Goal: Task Accomplishment & Management: Use online tool/utility

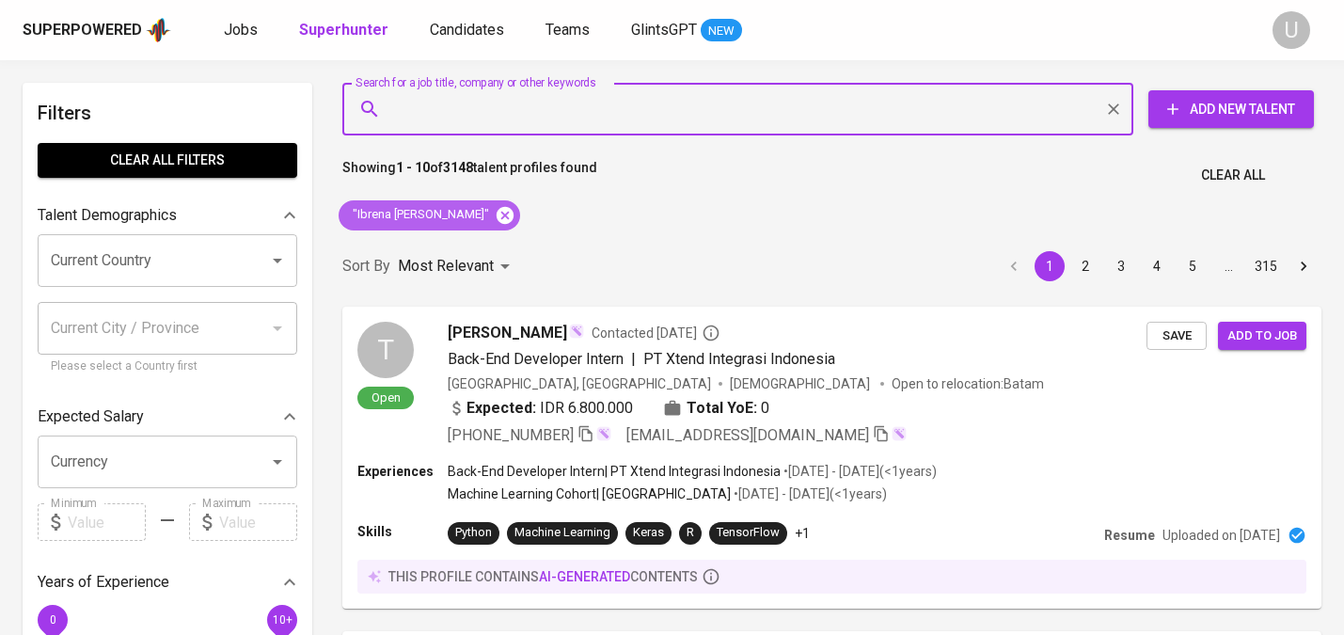
click at [495, 216] on icon at bounding box center [505, 215] width 21 height 21
click at [454, 255] on p "Most Relevant" at bounding box center [446, 266] width 96 height 23
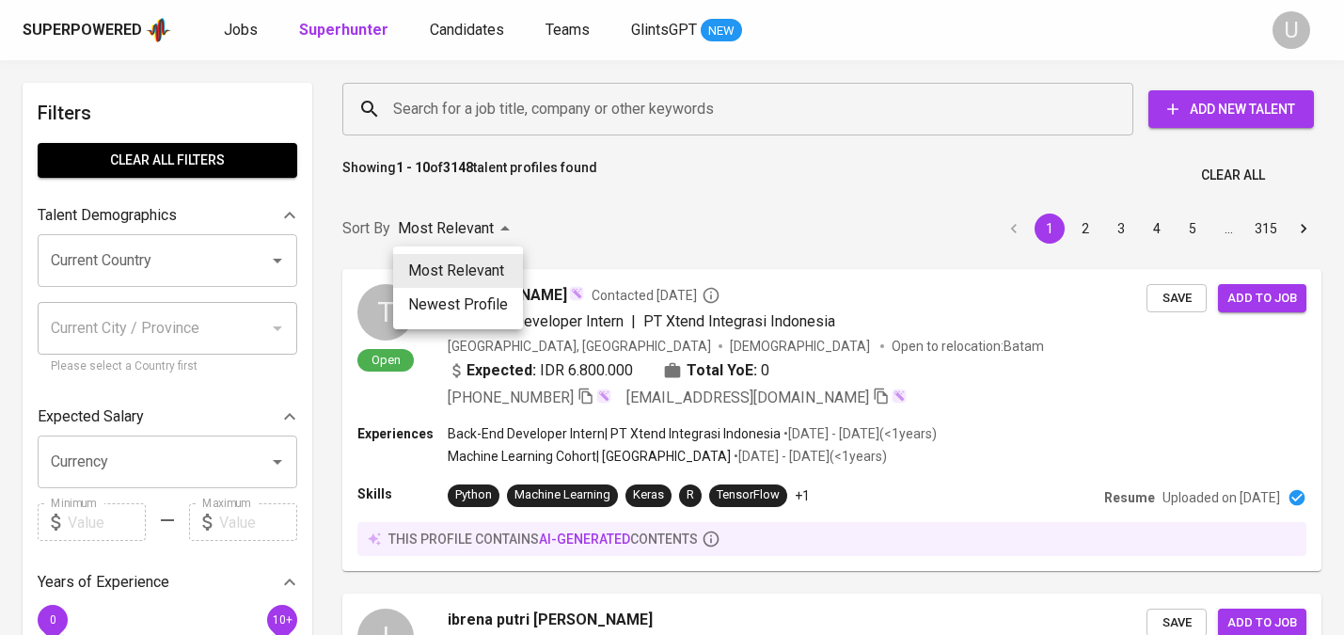
click at [465, 120] on div at bounding box center [672, 317] width 1344 height 635
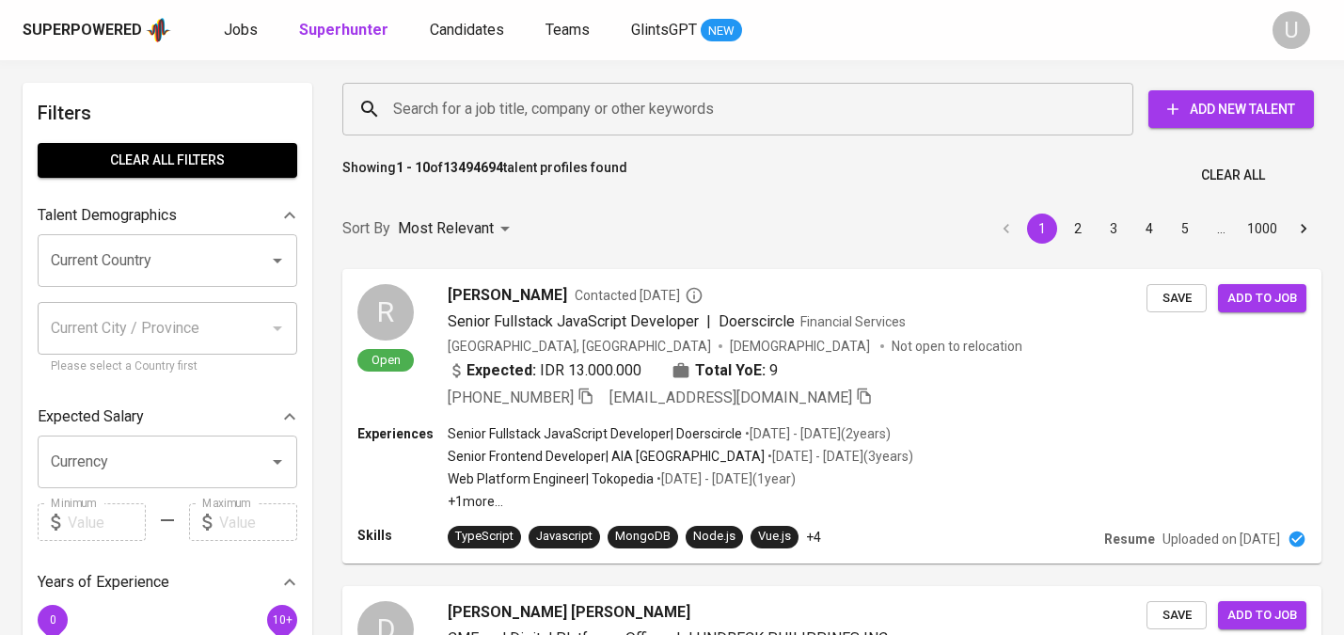
click at [480, 116] on input "Search for a job title, company or other keywords" at bounding box center [742, 109] width 708 height 36
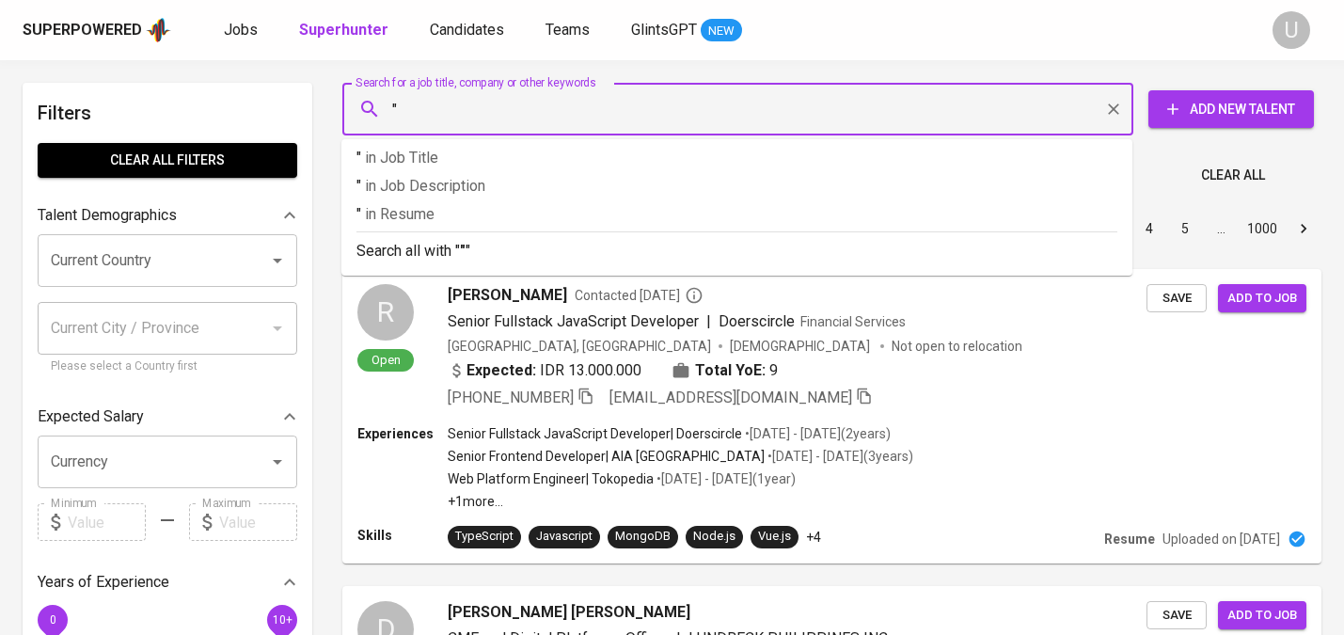
paste input "[PERSON_NAME]"
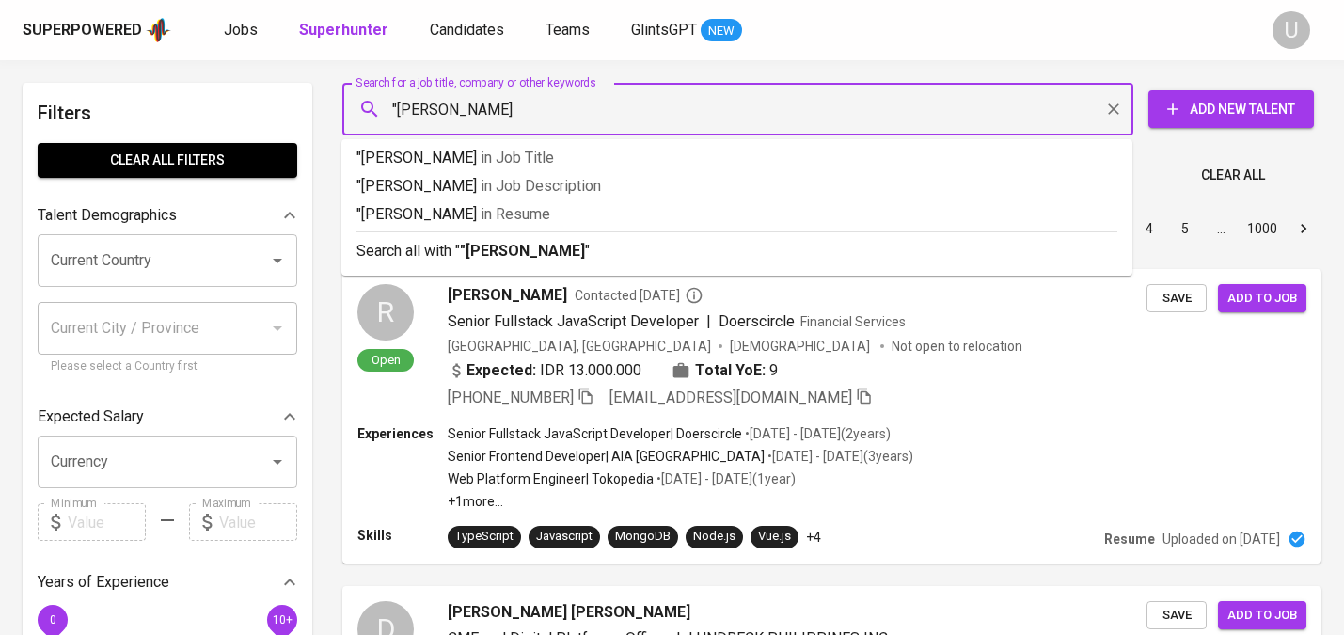
type input ""[PERSON_NAME]""
click at [519, 242] on b ""[PERSON_NAME]"" at bounding box center [525, 251] width 131 height 18
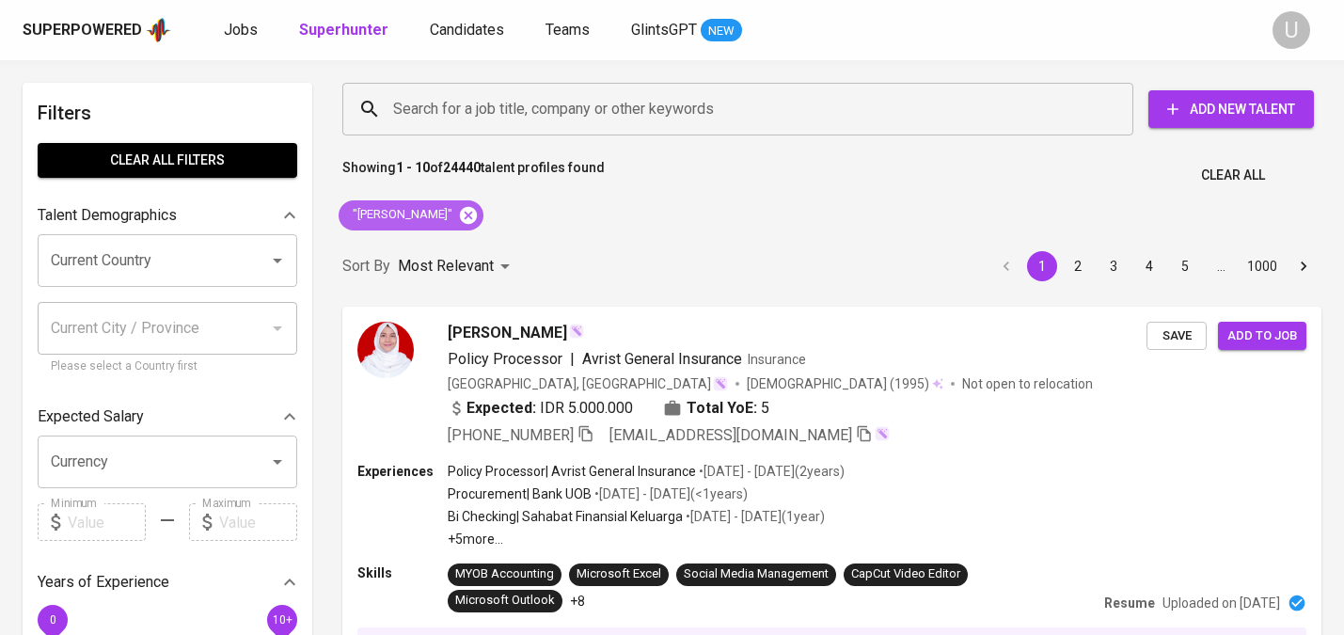
click at [477, 215] on icon at bounding box center [468, 214] width 17 height 17
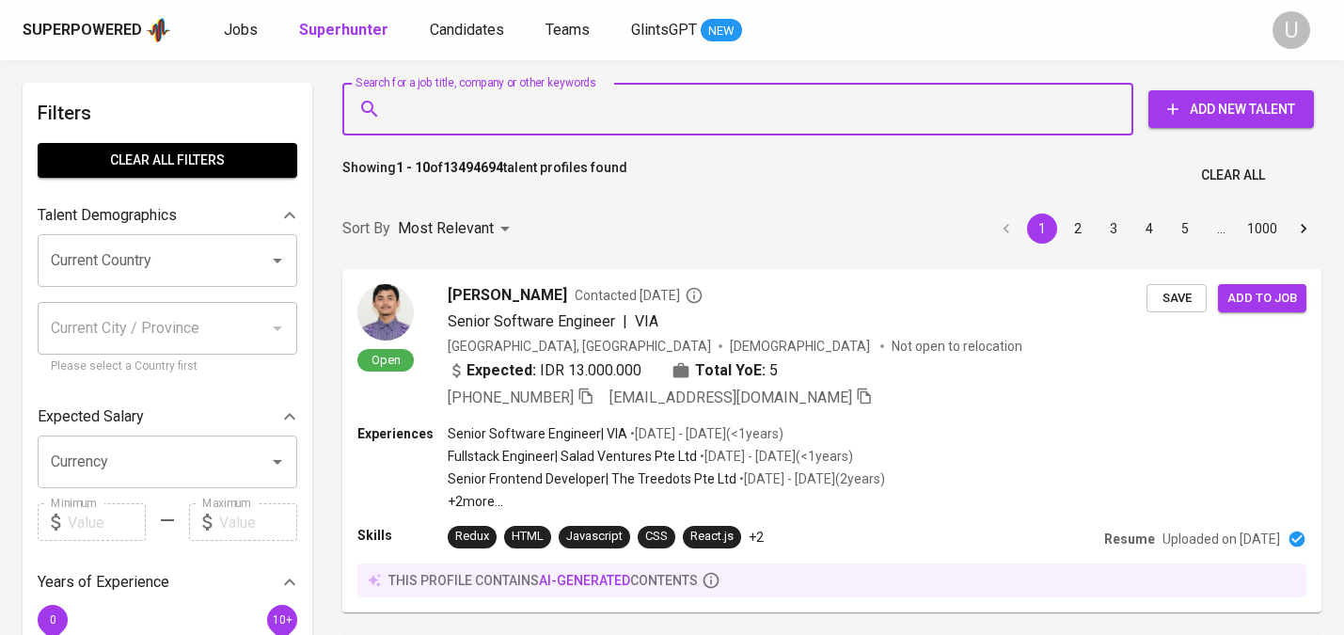
click at [490, 115] on input "Search for a job title, company or other keywords" at bounding box center [742, 109] width 708 height 36
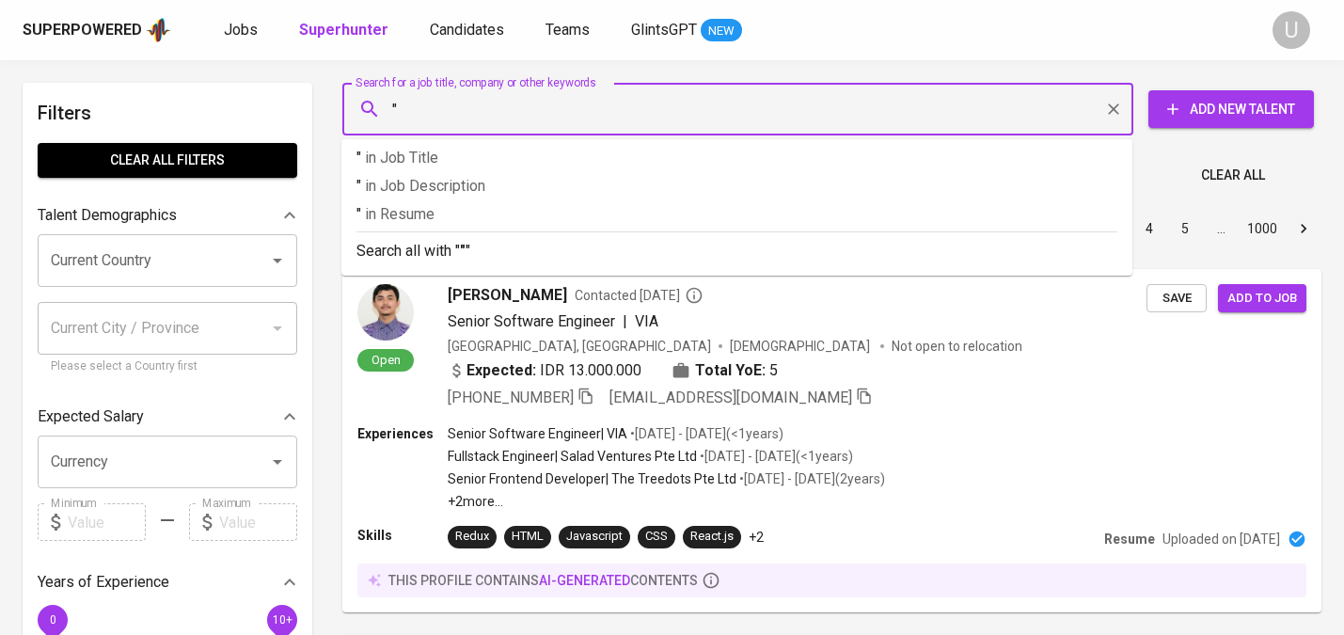
paste input "Aggeu widia farma somarli"
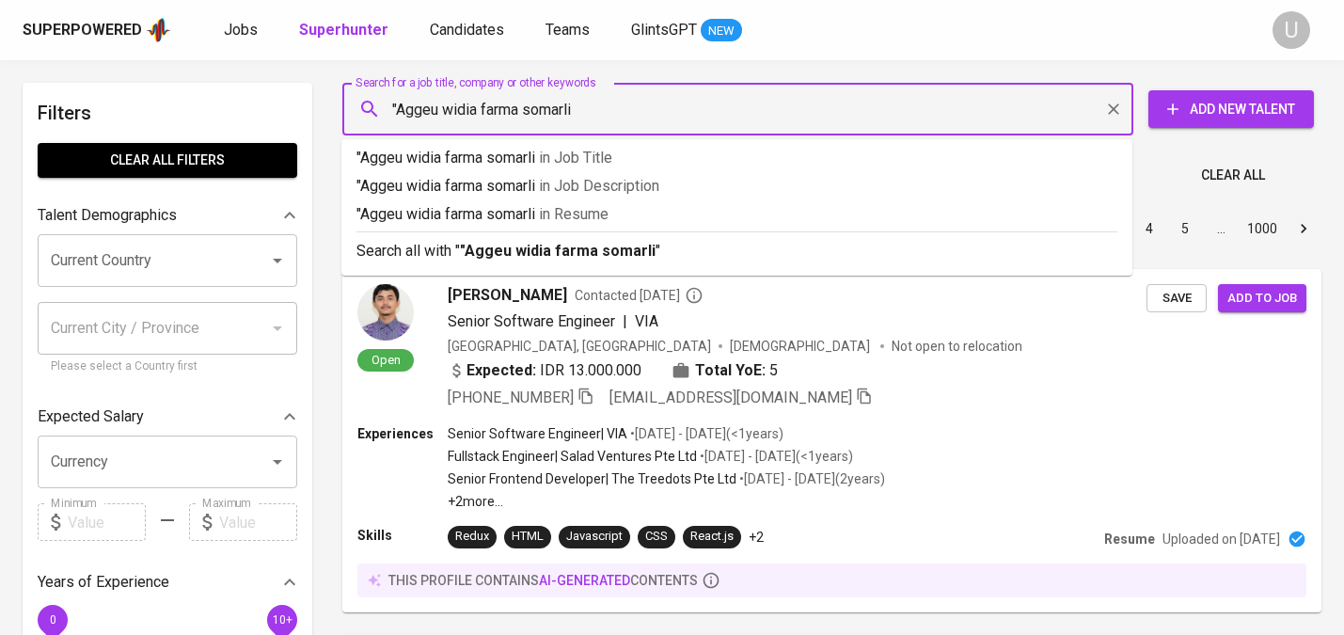
type input ""Aggeu widia farma somarli""
click at [568, 260] on p "Search all with " "Aggeu widia farma somarli" "" at bounding box center [736, 251] width 761 height 23
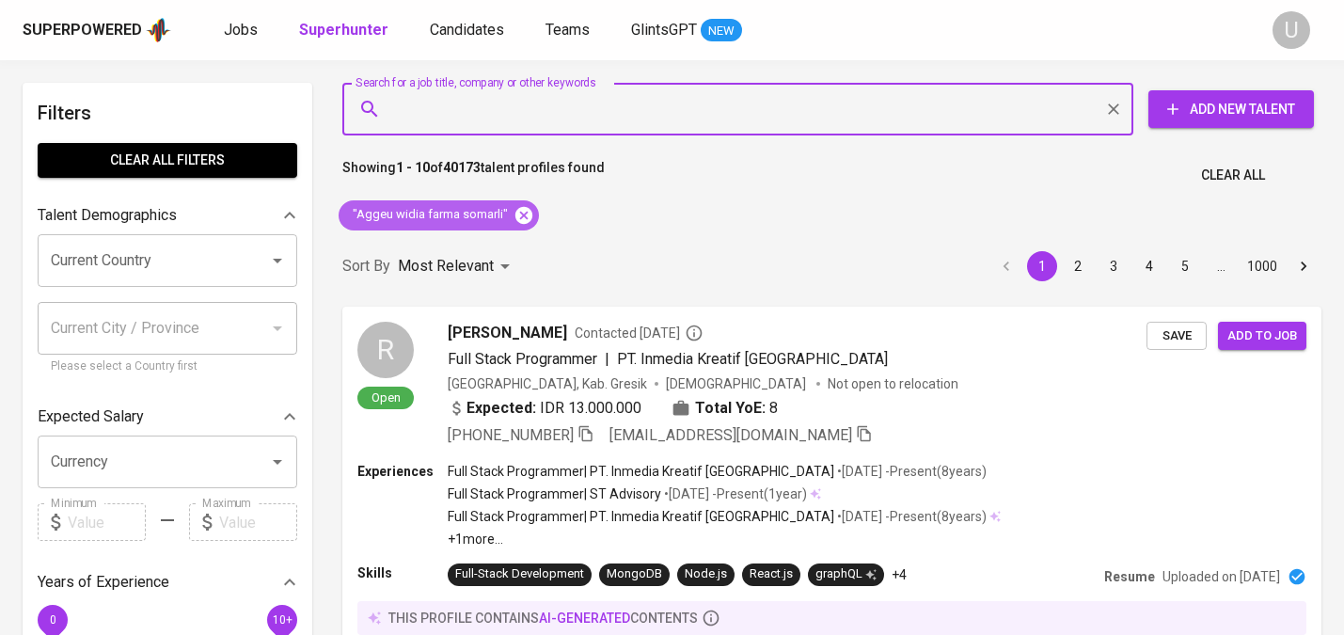
click at [516, 219] on icon at bounding box center [523, 214] width 17 height 17
click at [510, 111] on input "Search for a job title, company or other keywords" at bounding box center [742, 109] width 708 height 36
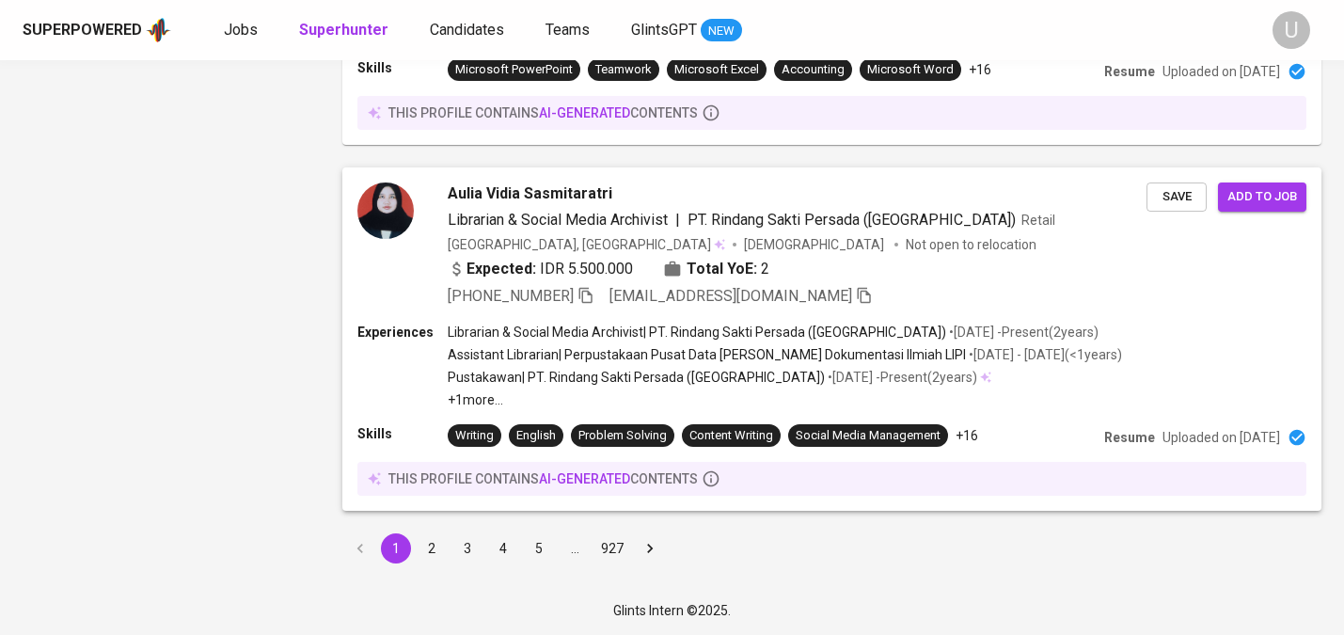
scroll to position [3351, 0]
click at [705, 366] on div "Librarian & Social Media Archivist | PT. Rindang Sakti Persada (VICENZA) • Jan …" at bounding box center [785, 366] width 676 height 87
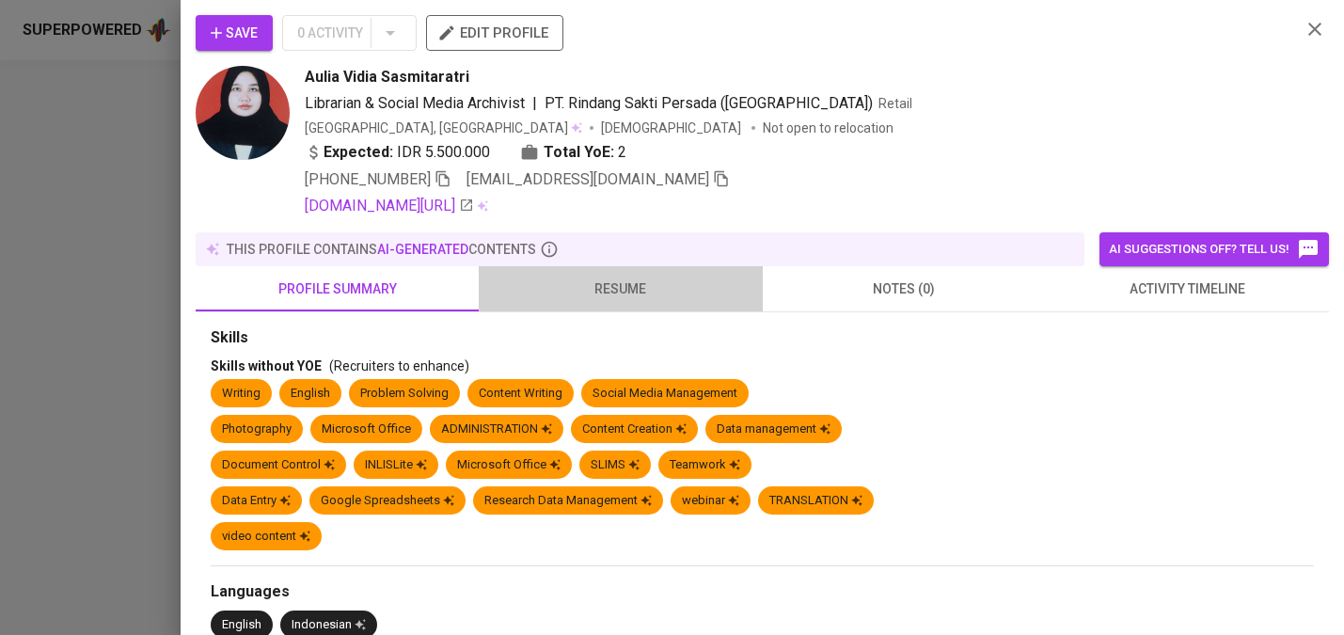
click at [634, 301] on button "resume" at bounding box center [620, 288] width 283 height 45
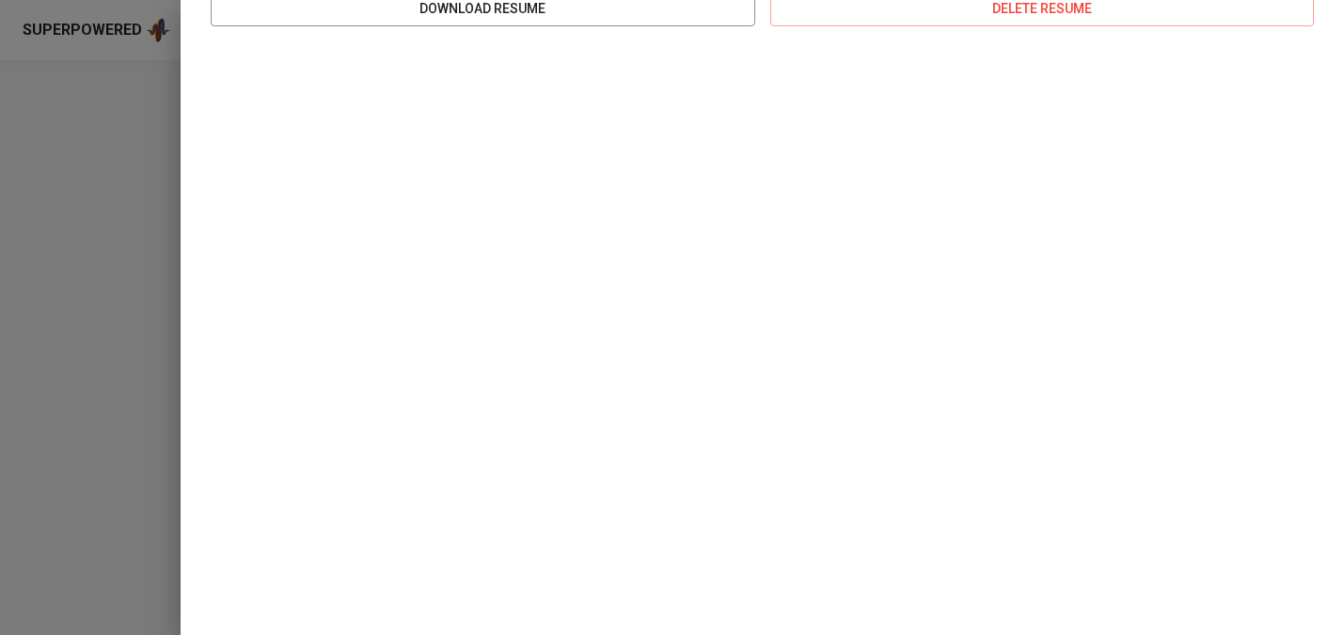
scroll to position [0, 0]
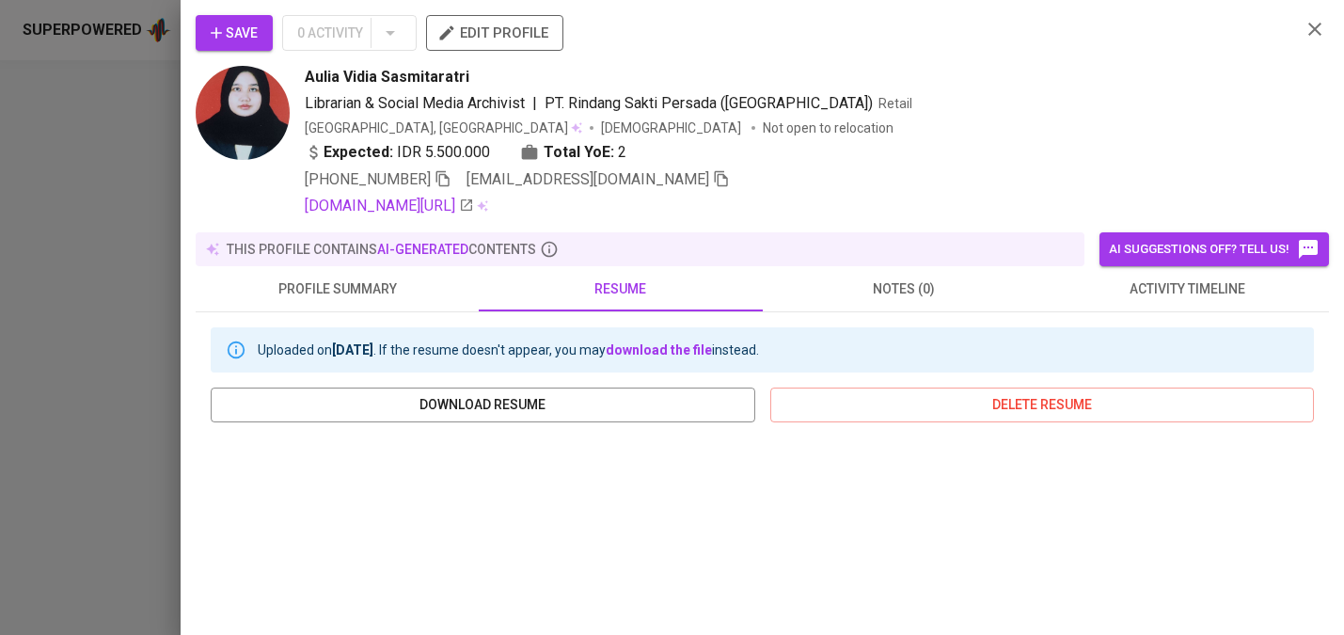
click at [1308, 27] on icon "button" at bounding box center [1314, 29] width 23 height 23
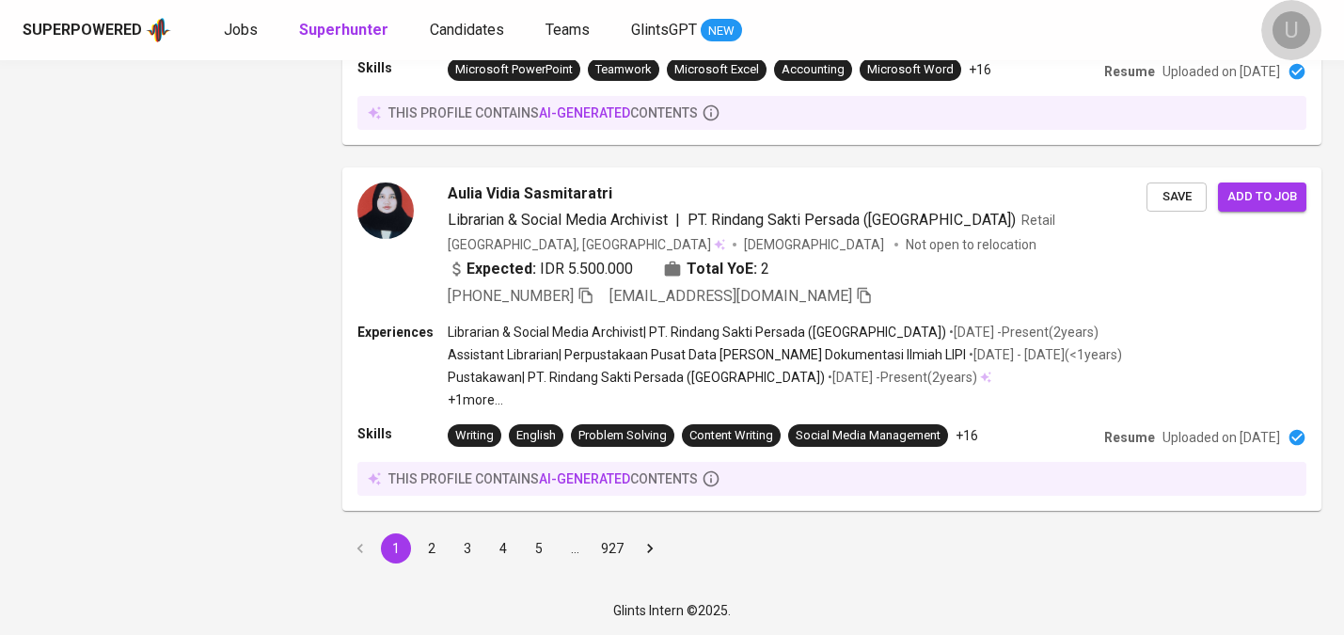
click at [1308, 27] on div "U" at bounding box center [1291, 30] width 38 height 38
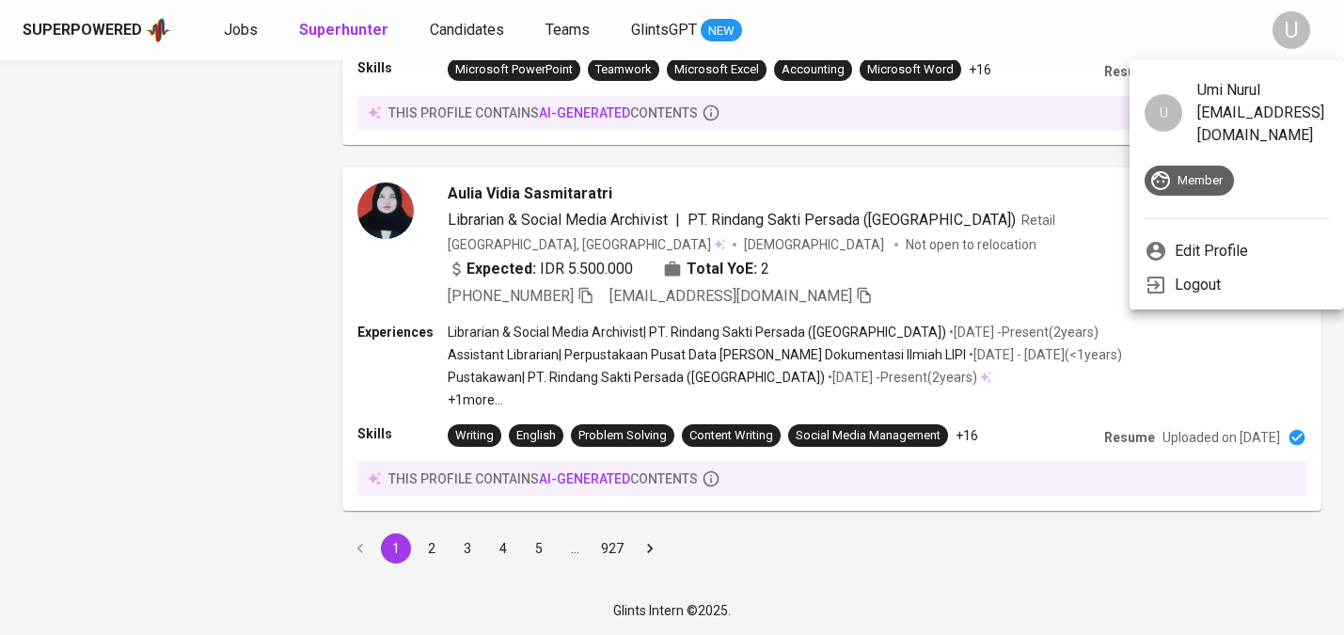
click at [210, 272] on div at bounding box center [672, 317] width 1344 height 635
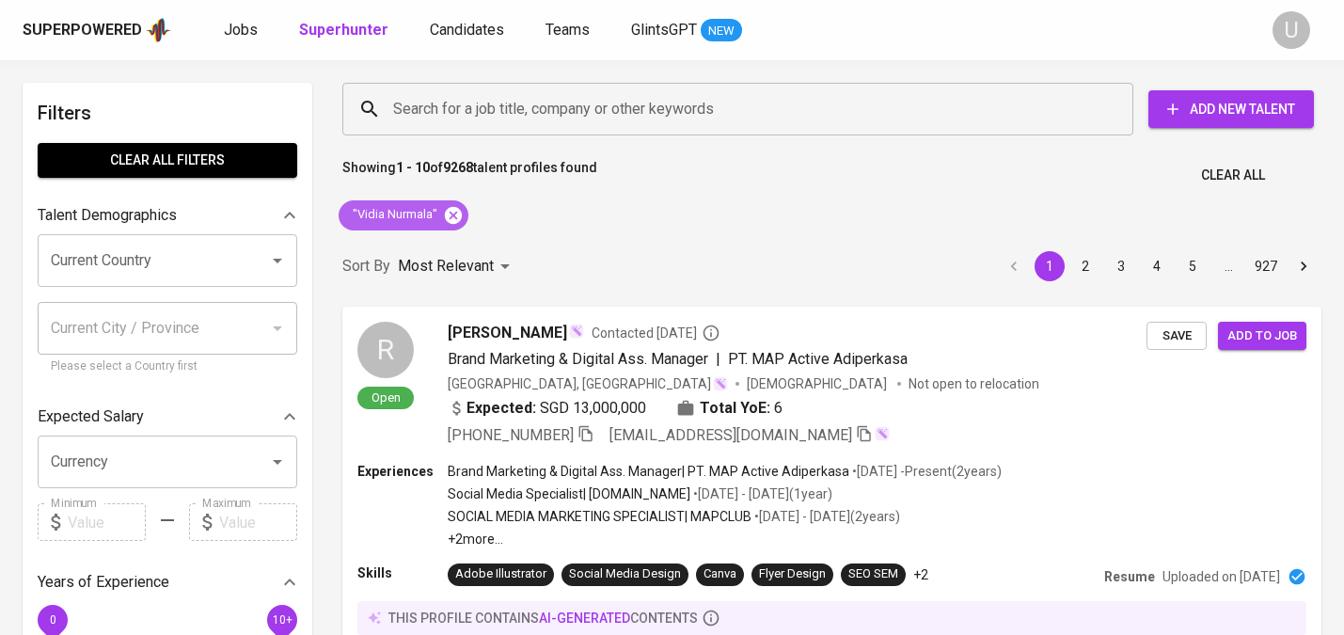
click at [449, 217] on icon at bounding box center [453, 215] width 21 height 21
click at [477, 113] on input "Search for a job title, company or other keywords" at bounding box center [742, 109] width 708 height 36
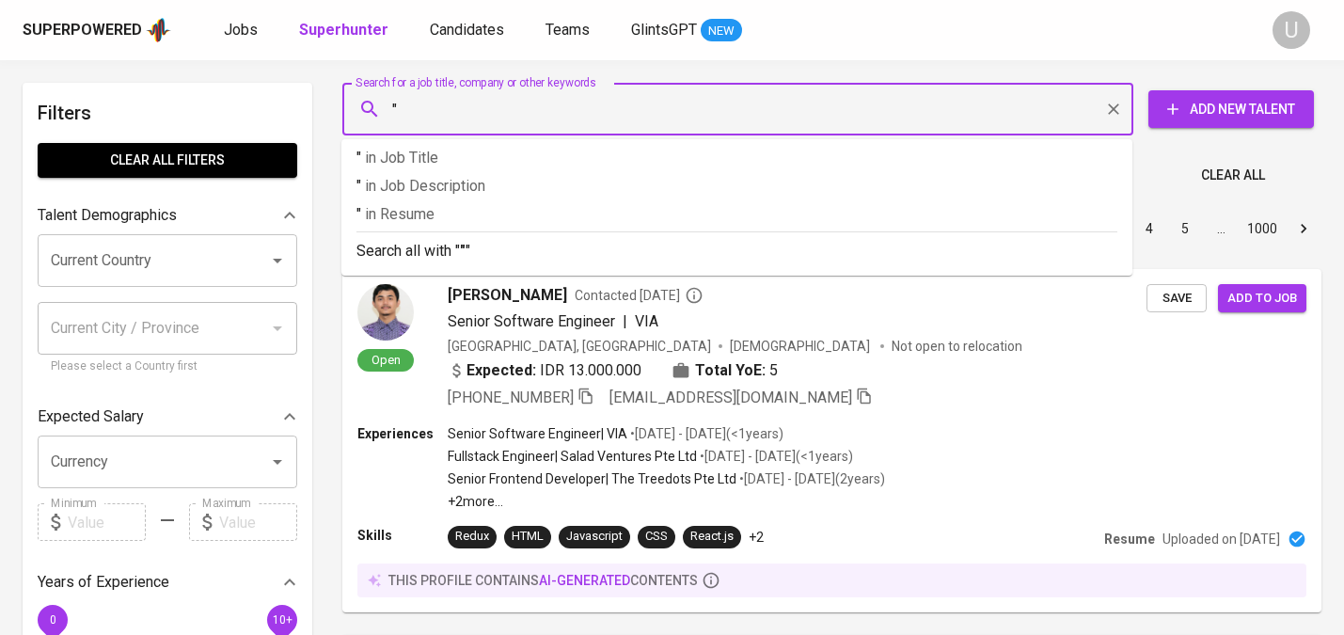
paste input "lela fitriani"
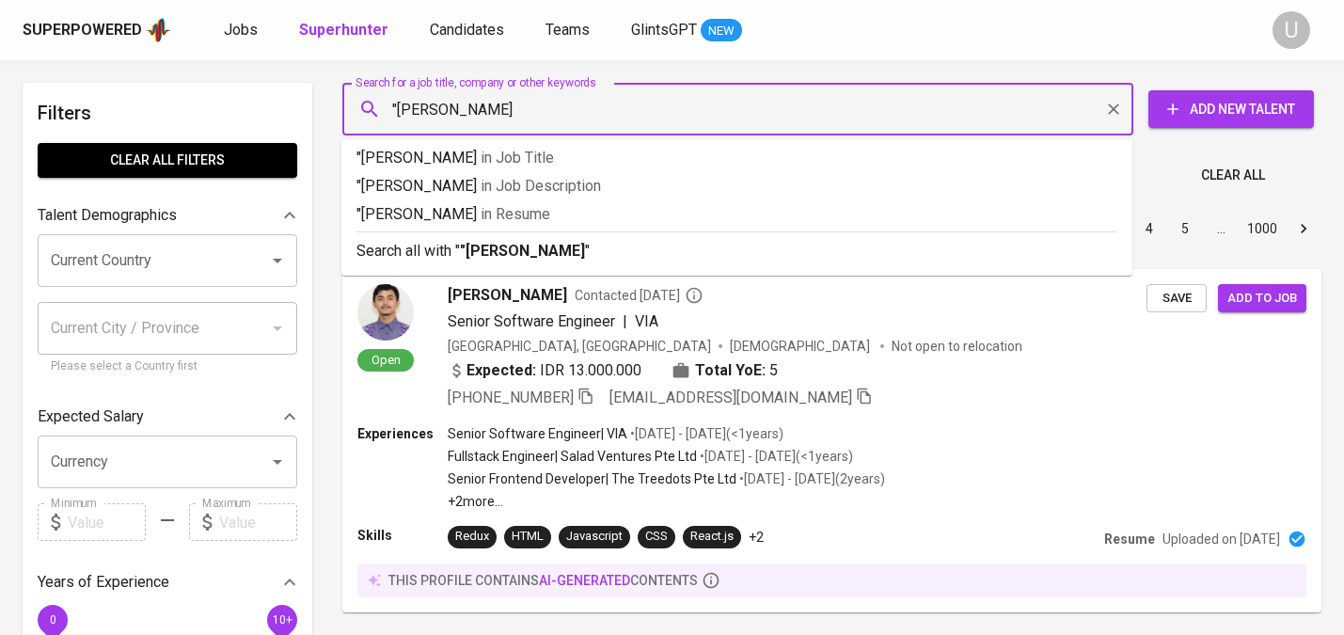
type input ""lela fitriani""
click at [550, 253] on p "Search all with " "lela fitriani" "" at bounding box center [736, 251] width 761 height 23
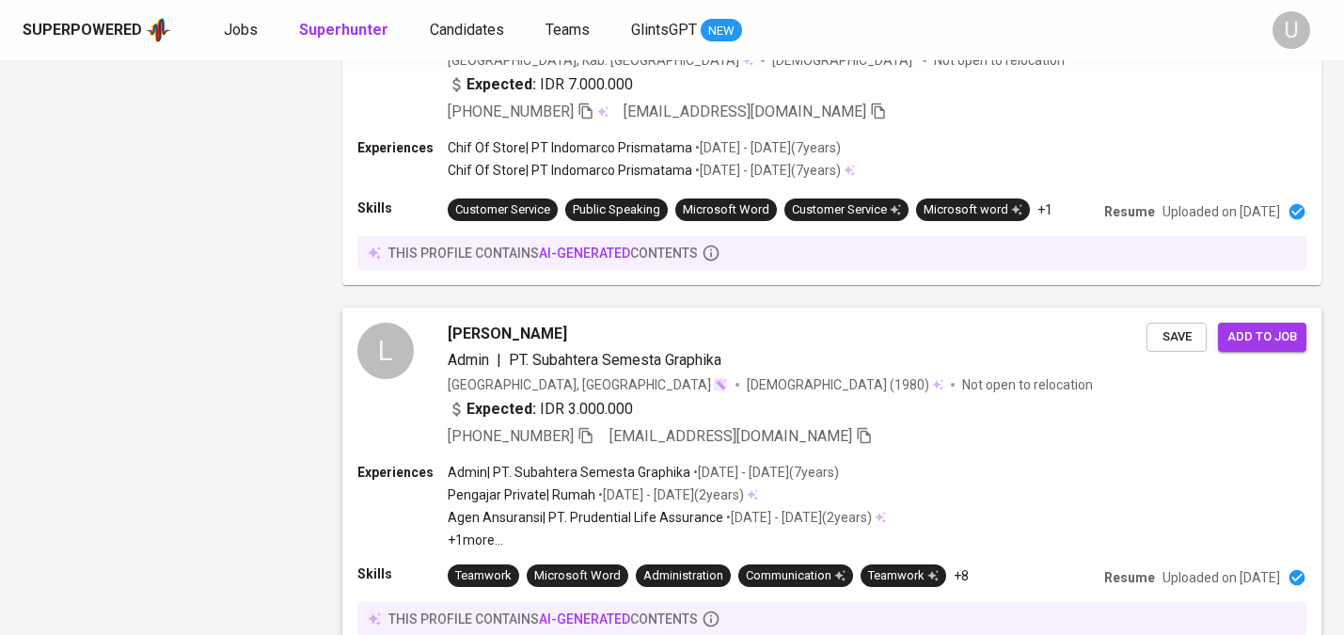
scroll to position [3139, 0]
